Goal: Task Accomplishment & Management: Use online tool/utility

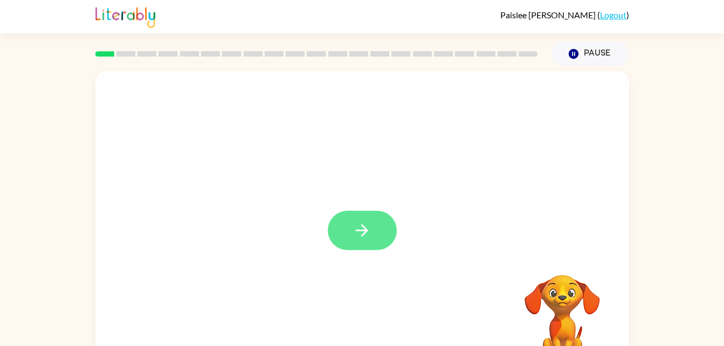
click at [371, 232] on button "button" at bounding box center [362, 230] width 69 height 39
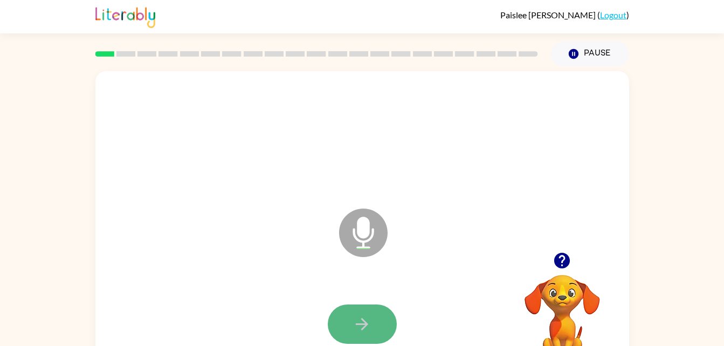
click at [381, 316] on button "button" at bounding box center [362, 323] width 69 height 39
click at [366, 225] on icon "Microphone The Microphone is here when it is your turn to talk" at bounding box center [417, 246] width 162 height 81
click at [346, 310] on button "button" at bounding box center [362, 323] width 69 height 39
click at [346, 313] on button "button" at bounding box center [362, 323] width 69 height 39
click at [360, 315] on icon "button" at bounding box center [361, 324] width 19 height 19
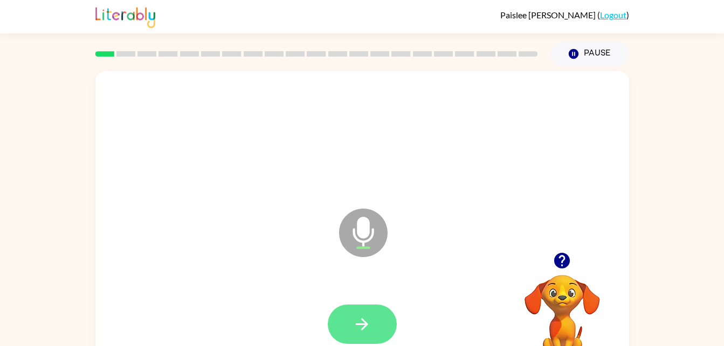
click at [373, 322] on button "button" at bounding box center [362, 323] width 69 height 39
click at [363, 324] on icon "button" at bounding box center [362, 324] width 12 height 12
click at [352, 328] on button "button" at bounding box center [362, 323] width 69 height 39
click at [381, 315] on button "button" at bounding box center [362, 323] width 69 height 39
click at [362, 323] on icon "button" at bounding box center [361, 324] width 19 height 19
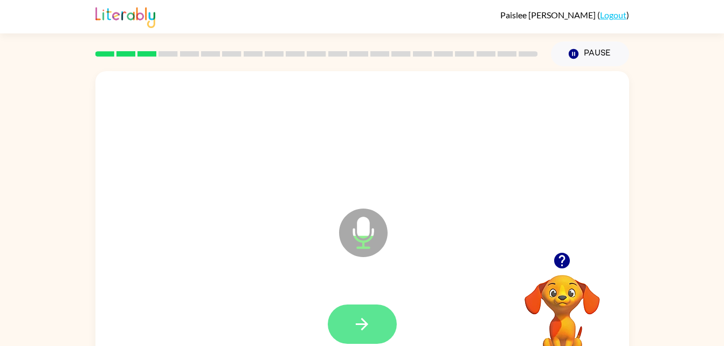
click at [371, 315] on icon "button" at bounding box center [361, 324] width 19 height 19
click at [380, 331] on button "button" at bounding box center [362, 323] width 69 height 39
click at [364, 316] on icon "button" at bounding box center [361, 324] width 19 height 19
click at [364, 329] on icon "button" at bounding box center [361, 324] width 19 height 19
click at [387, 317] on button "button" at bounding box center [362, 323] width 69 height 39
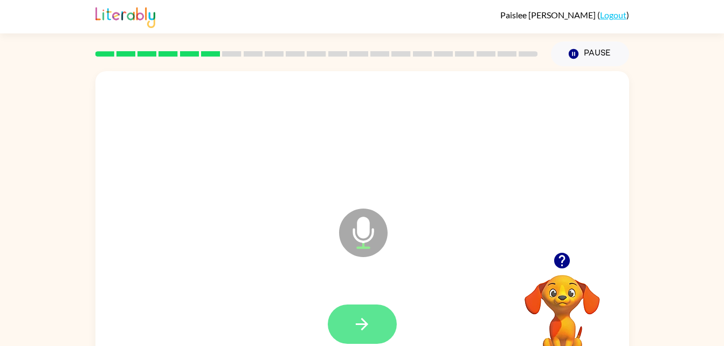
click at [367, 308] on button "button" at bounding box center [362, 323] width 69 height 39
click at [366, 326] on icon "button" at bounding box center [362, 324] width 12 height 12
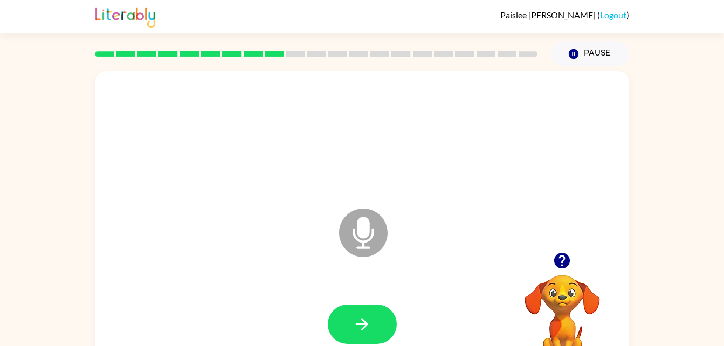
click at [376, 239] on icon at bounding box center [363, 233] width 48 height 48
click at [356, 322] on icon "button" at bounding box center [361, 324] width 19 height 19
click at [377, 310] on button "button" at bounding box center [362, 323] width 69 height 39
click at [359, 225] on icon "Microphone The Microphone is here when it is your turn to talk" at bounding box center [417, 246] width 162 height 81
click at [355, 328] on icon "button" at bounding box center [361, 324] width 19 height 19
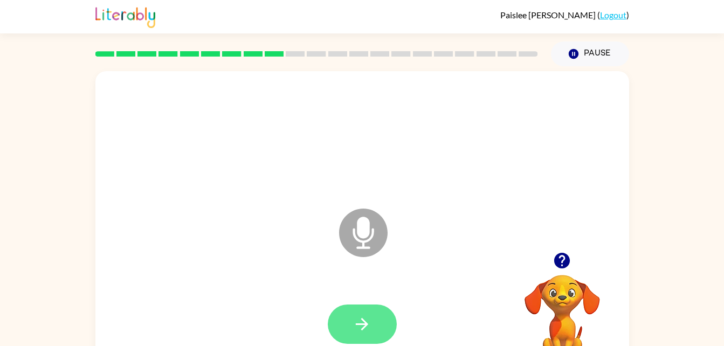
click at [366, 311] on button "button" at bounding box center [362, 323] width 69 height 39
click at [370, 216] on icon at bounding box center [363, 233] width 48 height 48
drag, startPoint x: 370, startPoint y: 216, endPoint x: 366, endPoint y: 197, distance: 19.3
click at [336, 206] on div "Microphone The Microphone is here when it is your turn to talk" at bounding box center [336, 206] width 0 height 0
click at [343, 313] on button "button" at bounding box center [362, 323] width 69 height 39
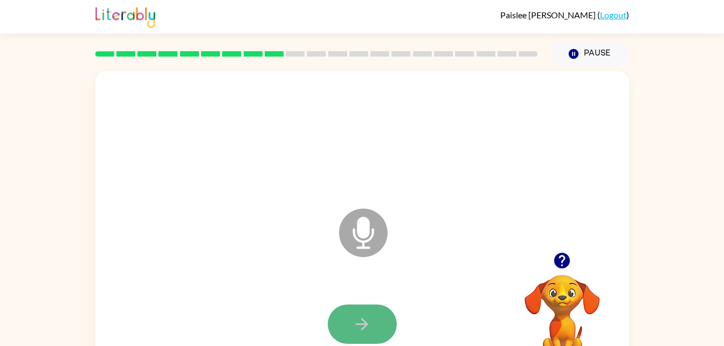
click at [371, 307] on button "button" at bounding box center [362, 323] width 69 height 39
click at [346, 331] on button "button" at bounding box center [362, 323] width 69 height 39
drag, startPoint x: 362, startPoint y: 317, endPoint x: 352, endPoint y: 309, distance: 11.9
click at [328, 330] on button "button" at bounding box center [362, 323] width 69 height 39
click at [335, 303] on div at bounding box center [362, 324] width 512 height 88
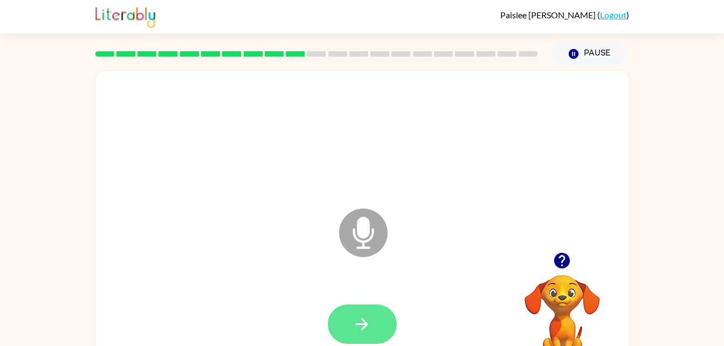
click at [341, 319] on button "button" at bounding box center [362, 323] width 69 height 39
click at [356, 326] on icon "button" at bounding box center [361, 324] width 19 height 19
click at [366, 327] on icon "button" at bounding box center [361, 324] width 19 height 19
click at [370, 317] on icon "button" at bounding box center [361, 324] width 19 height 19
click at [369, 316] on icon "button" at bounding box center [361, 324] width 19 height 19
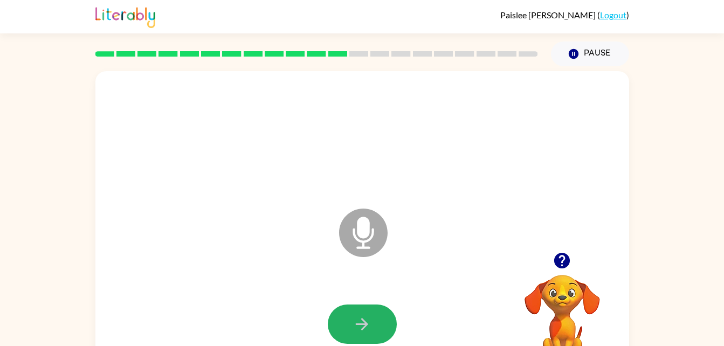
click at [369, 316] on icon "button" at bounding box center [361, 324] width 19 height 19
click at [350, 330] on button "button" at bounding box center [362, 323] width 69 height 39
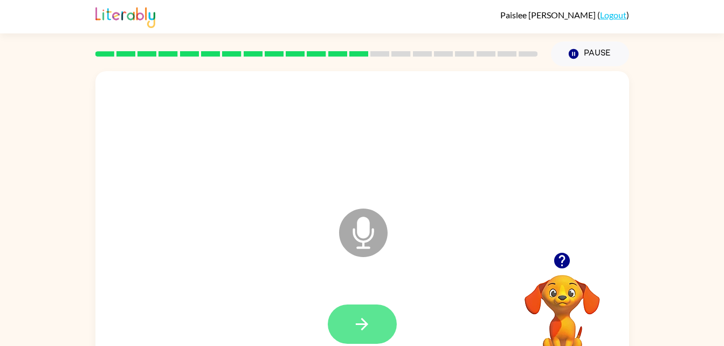
click at [380, 330] on button "button" at bounding box center [362, 323] width 69 height 39
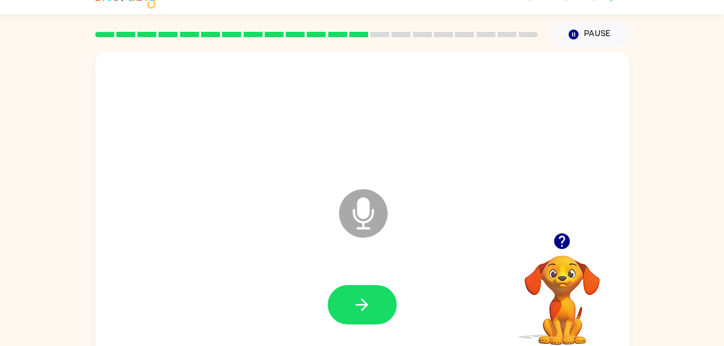
scroll to position [22, 0]
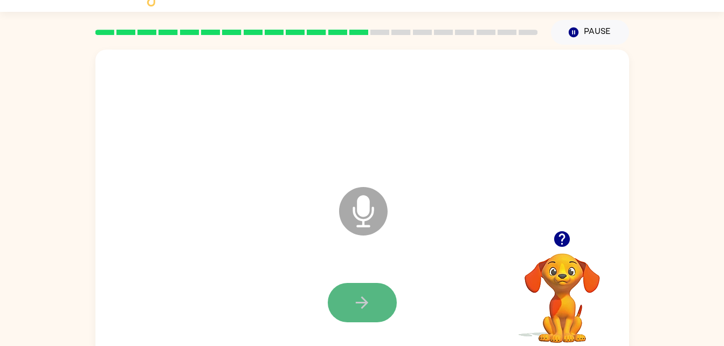
click at [349, 301] on button "button" at bounding box center [362, 302] width 69 height 39
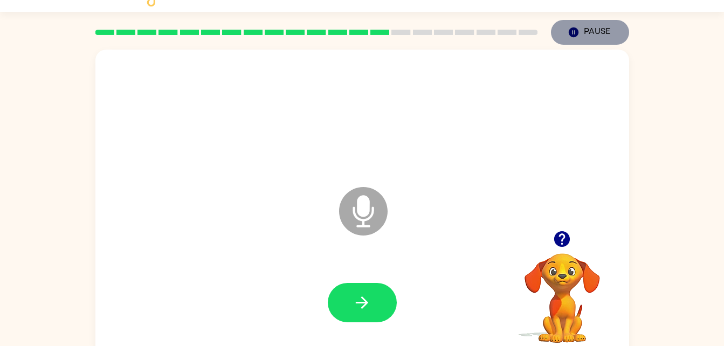
click at [574, 29] on icon "button" at bounding box center [573, 32] width 10 height 10
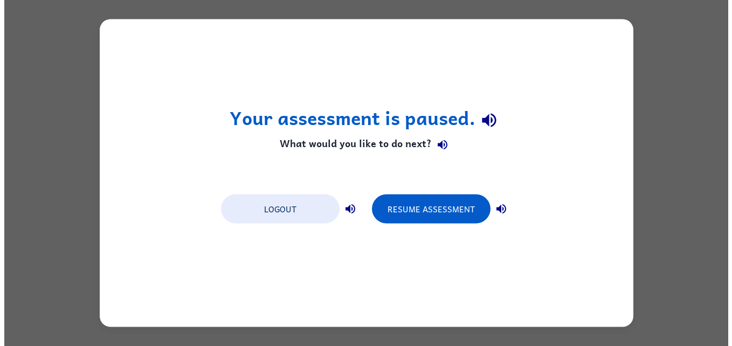
scroll to position [0, 0]
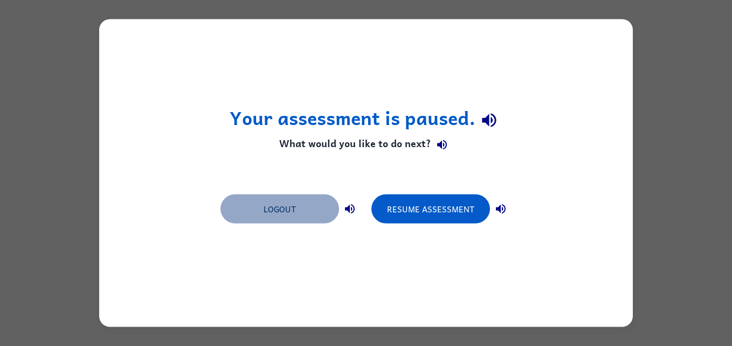
click at [304, 205] on button "Logout" at bounding box center [279, 208] width 119 height 29
